Goal: Navigation & Orientation: Find specific page/section

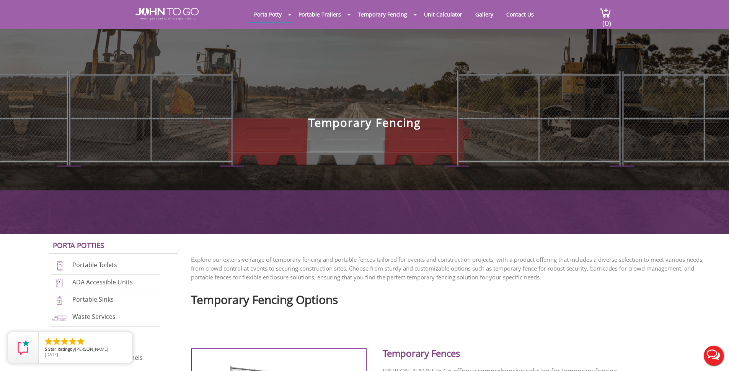
click at [174, 11] on div at bounding box center [364, 185] width 729 height 371
click at [174, 11] on img at bounding box center [167, 14] width 63 height 12
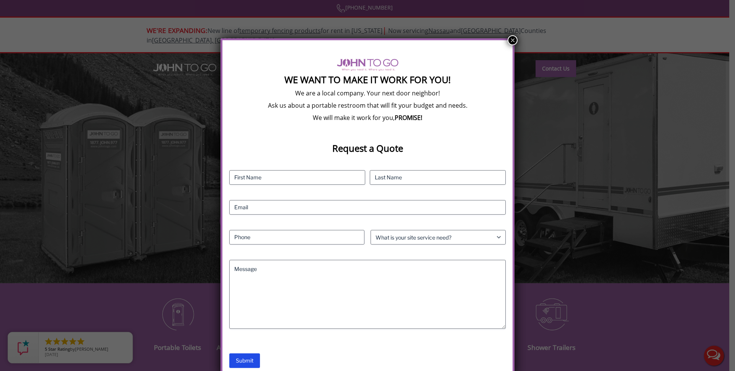
scroll to position [6, 0]
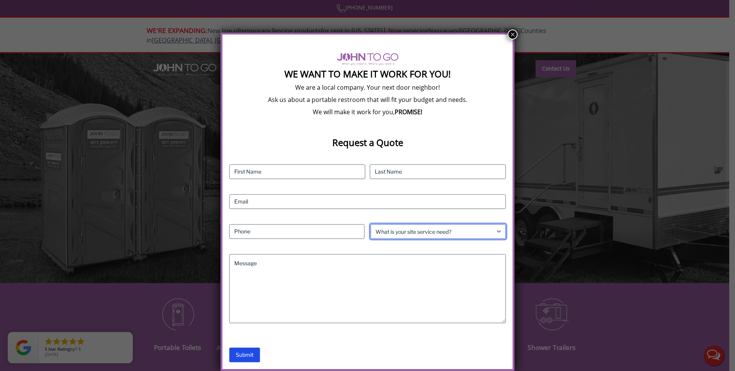
click at [436, 233] on select "What is your site service need? Consumer Construction - Commercial Construction…" at bounding box center [438, 231] width 135 height 15
